Goal: Find contact information: Obtain details needed to contact an individual or organization

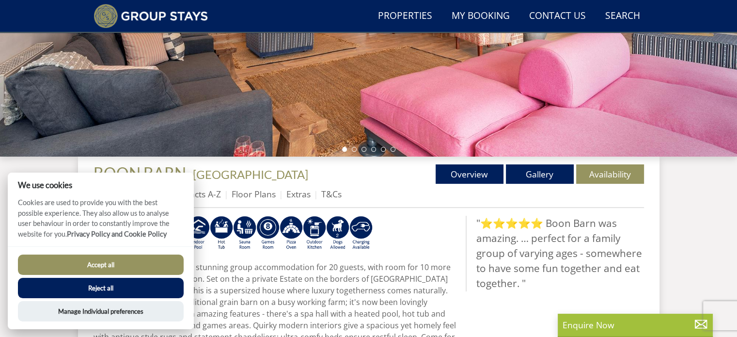
scroll to position [268, 0]
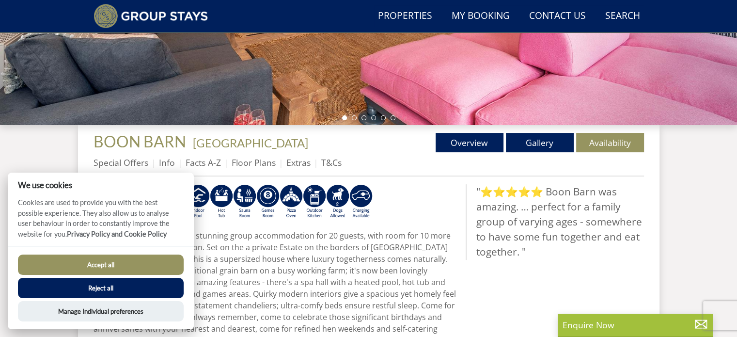
click at [125, 267] on button "Accept all" at bounding box center [101, 264] width 166 height 20
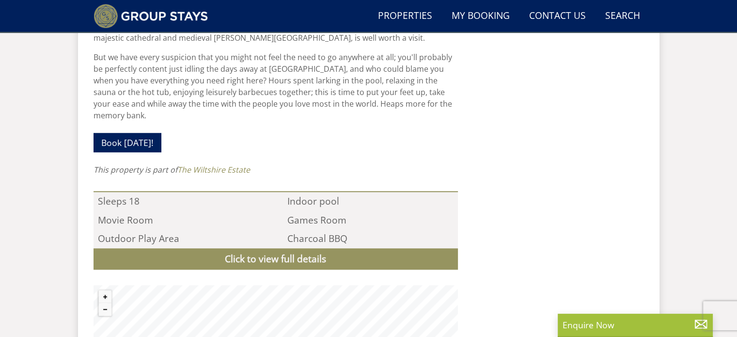
scroll to position [969, 0]
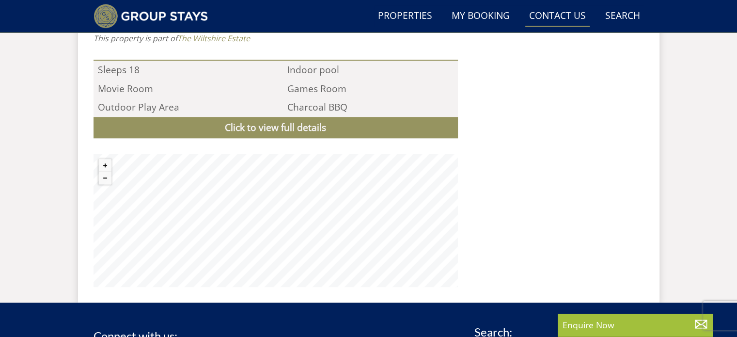
click at [562, 11] on link "Contact Us [PHONE_NUMBER]" at bounding box center [557, 16] width 64 height 22
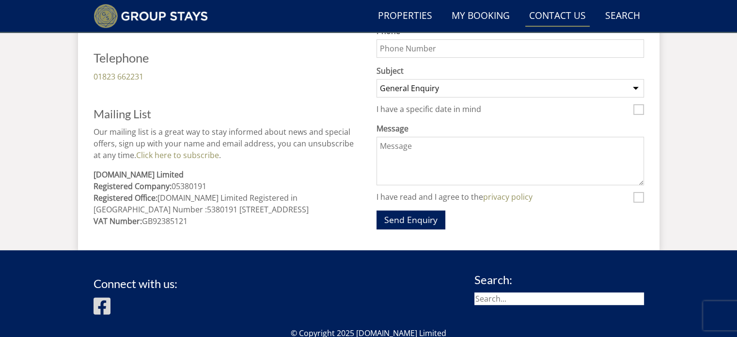
scroll to position [533, 0]
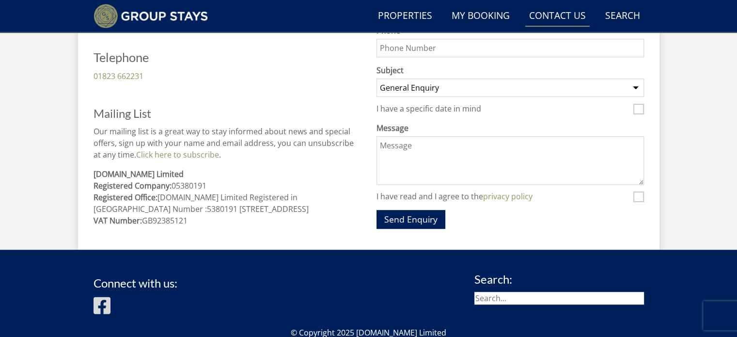
drag, startPoint x: 216, startPoint y: 183, endPoint x: 172, endPoint y: 184, distance: 43.6
click at [172, 184] on p "[DOMAIN_NAME] Limited Registered Company: 05380191 Registered Office: [DOMAIN_N…" at bounding box center [226, 197] width 267 height 58
copy p "05380191"
click at [409, 19] on link "Properties" at bounding box center [405, 16] width 62 height 22
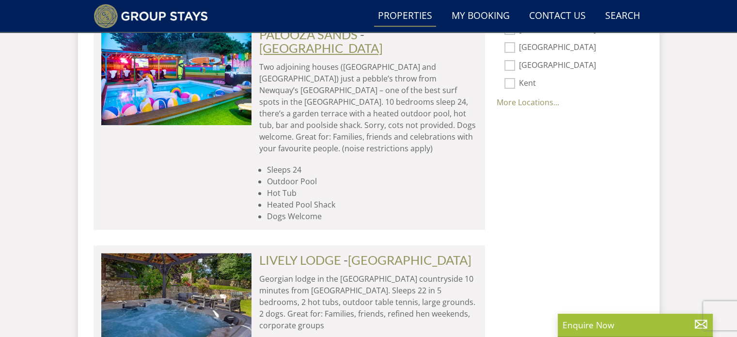
scroll to position [775, 0]
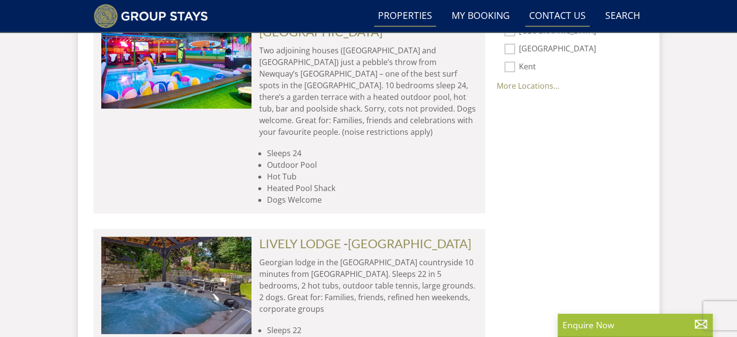
click at [558, 15] on link "Contact Us [PHONE_NUMBER]" at bounding box center [557, 16] width 64 height 22
